Goal: Task Accomplishment & Management: Use online tool/utility

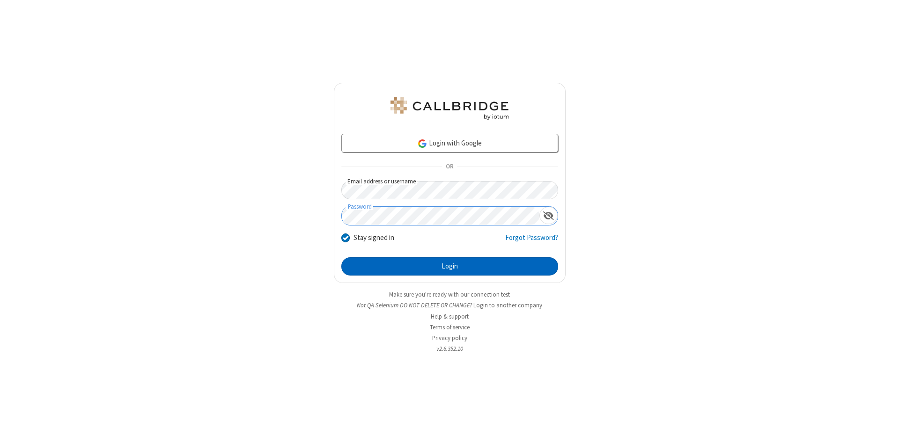
click at [449, 267] on button "Login" at bounding box center [449, 266] width 217 height 19
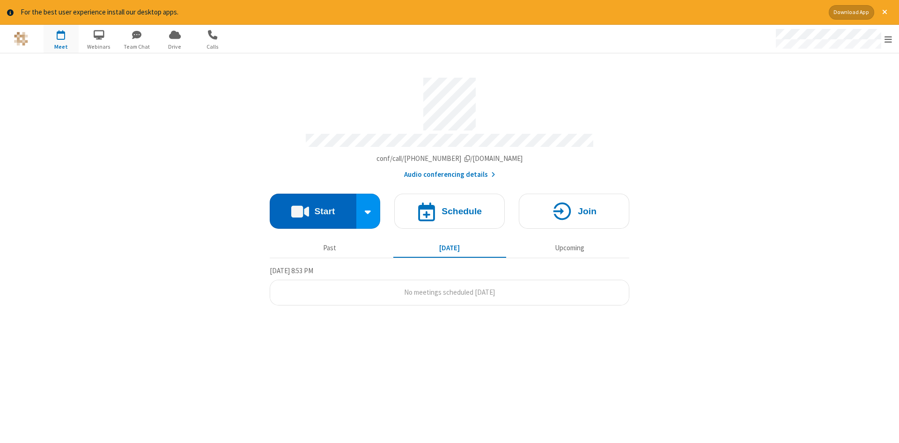
click at [313, 208] on button "Start" at bounding box center [313, 211] width 87 height 35
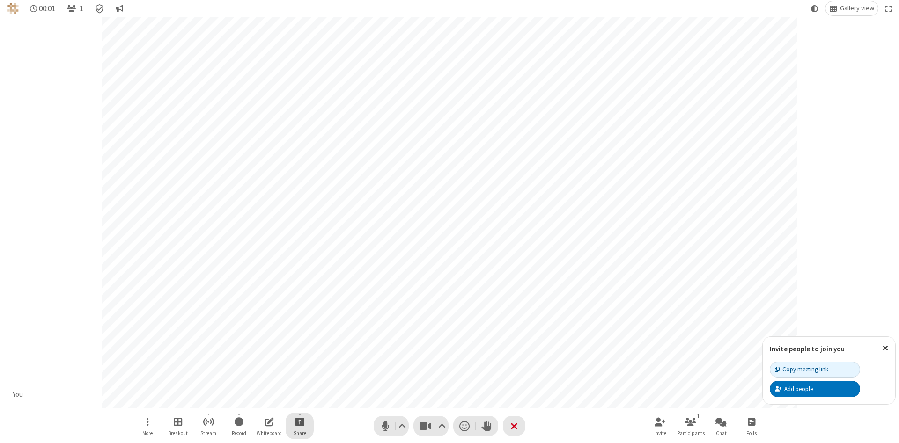
click at [299, 422] on span "Start sharing" at bounding box center [299, 422] width 9 height 12
click at [262, 399] on span "Share my screen" at bounding box center [262, 400] width 11 height 8
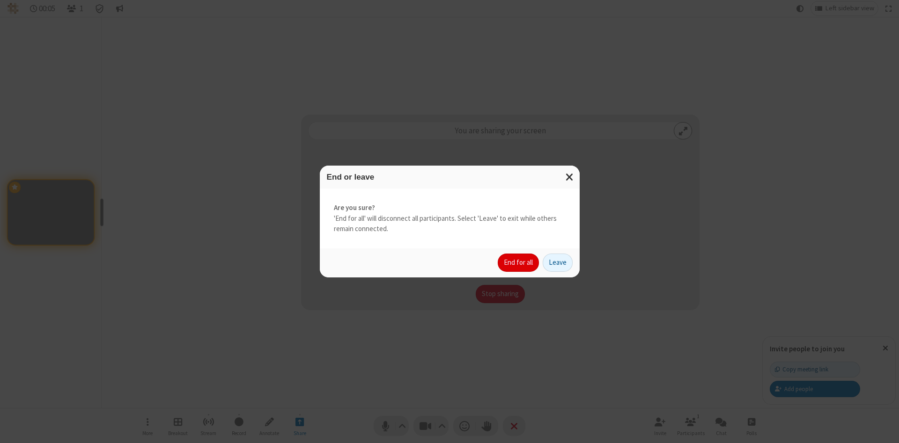
click at [519, 263] on button "End for all" at bounding box center [518, 263] width 41 height 19
